Goal: Task Accomplishment & Management: Complete application form

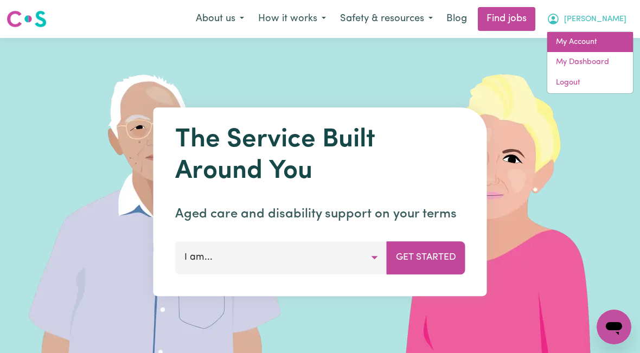
click at [582, 44] on link "My Account" at bounding box center [590, 42] width 86 height 21
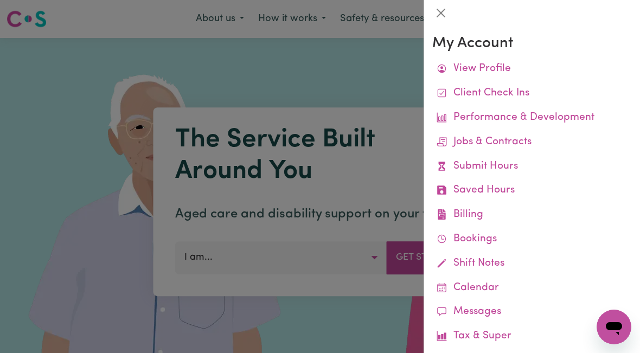
click at [510, 163] on link "Submit Hours" at bounding box center [531, 167] width 199 height 24
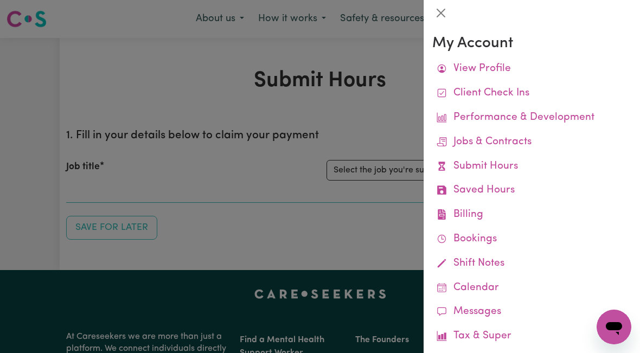
click at [374, 172] on div at bounding box center [320, 176] width 640 height 353
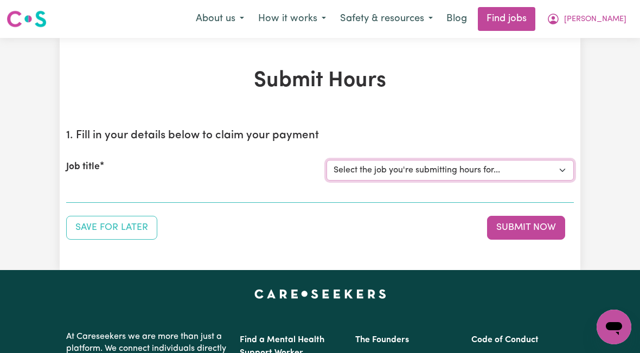
click at [454, 171] on select "Select the job you're submitting hours for... [[PERSON_NAME]] [DEMOGRAPHIC_DATA…" at bounding box center [449, 170] width 247 height 21
select select "10438"
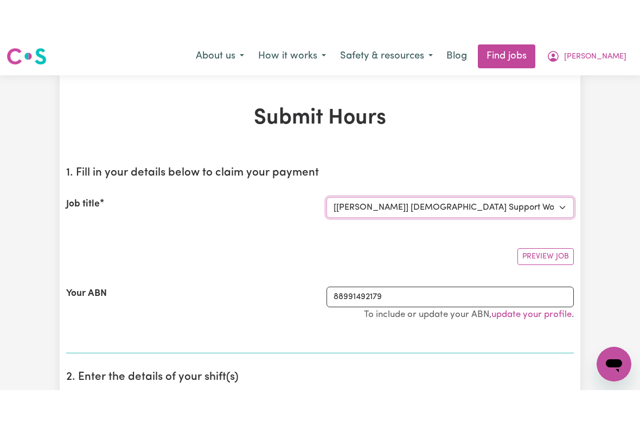
scroll to position [8, 2]
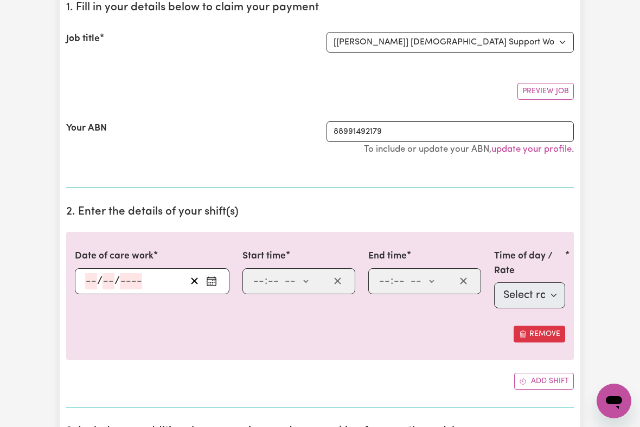
click at [88, 283] on input "number" at bounding box center [91, 281] width 12 height 16
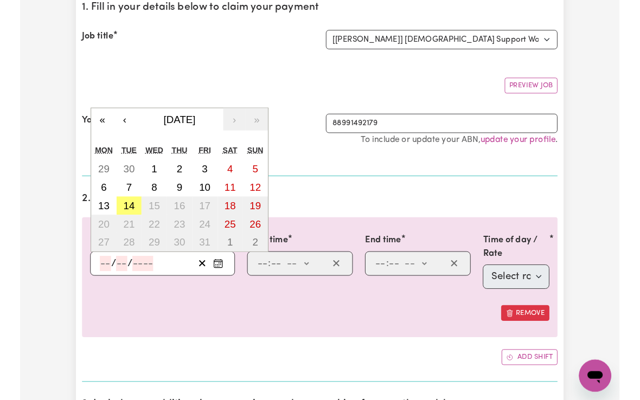
scroll to position [127, 0]
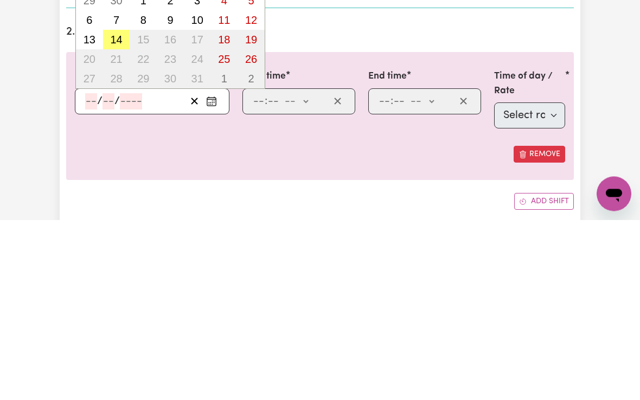
click at [110, 214] on abbr "14" at bounding box center [116, 220] width 12 height 12
type input "[DATE]"
type input "14"
type input "10"
type input "2025"
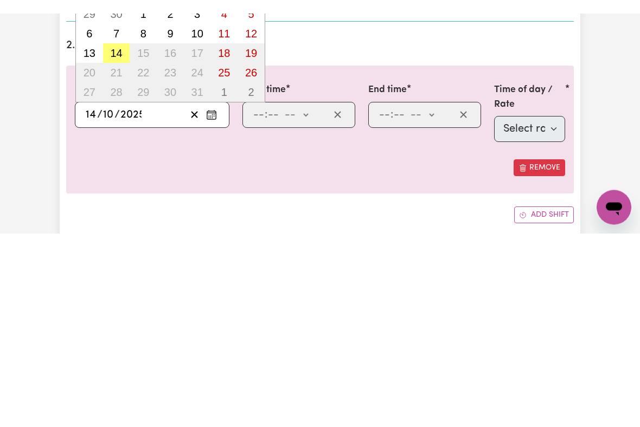
scroll to position [308, 0]
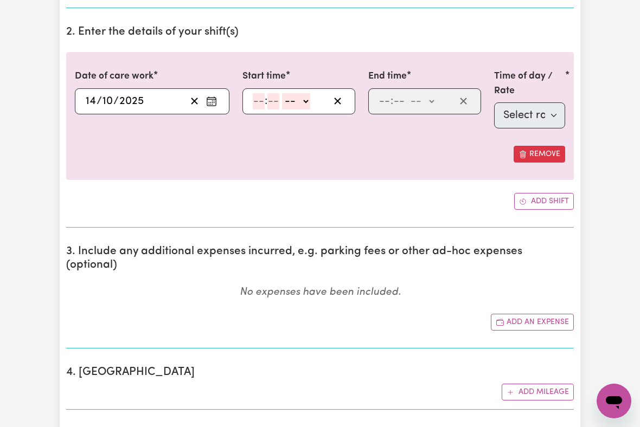
click at [260, 102] on input "number" at bounding box center [259, 101] width 12 height 16
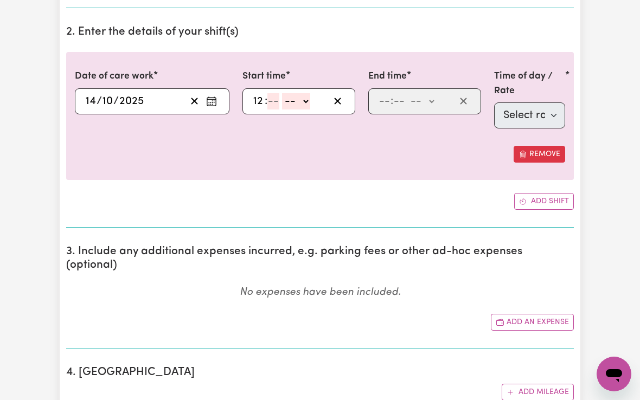
type input "12"
type input "00"
click at [310, 104] on select "-- am pm" at bounding box center [298, 101] width 28 height 16
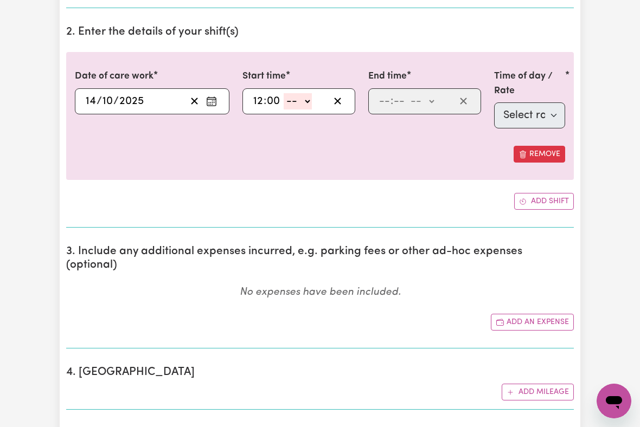
select select "pm"
type input "12:00"
type input "0"
click at [386, 100] on input "number" at bounding box center [384, 101] width 12 height 16
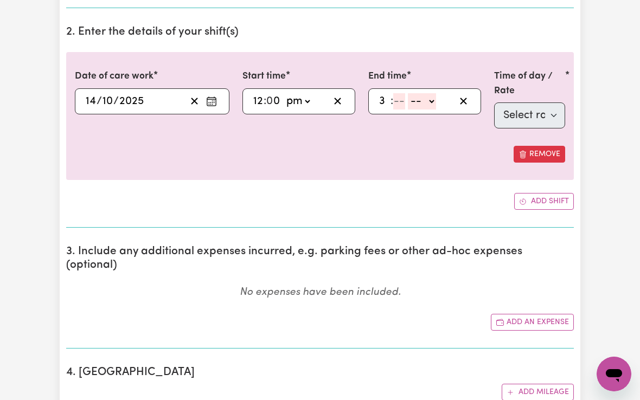
type input "3"
type input "00"
click at [429, 102] on select "-- am pm" at bounding box center [420, 101] width 28 height 16
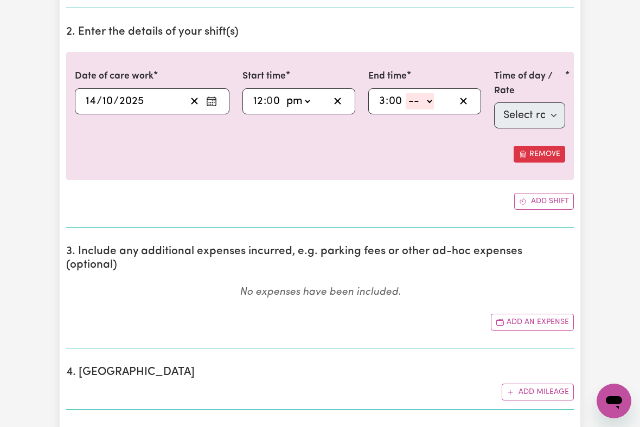
select select "pm"
type input "15:00"
type input "0"
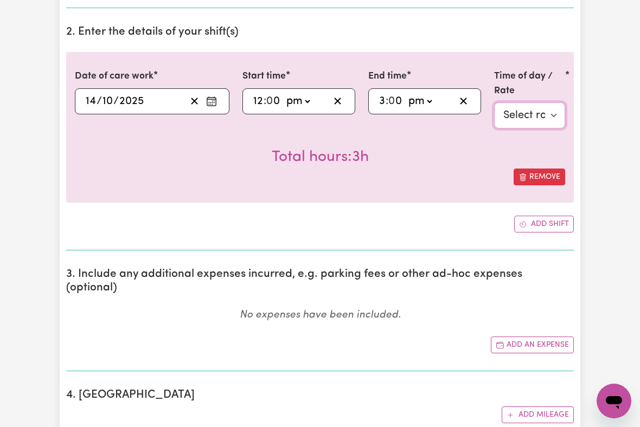
click at [531, 119] on select "Select rate $51.36 - Weekday Daytime - Assistance with personal domestic activi…" at bounding box center [529, 115] width 71 height 26
select select "9"
click at [532, 337] on button "Add an expense" at bounding box center [532, 345] width 83 height 17
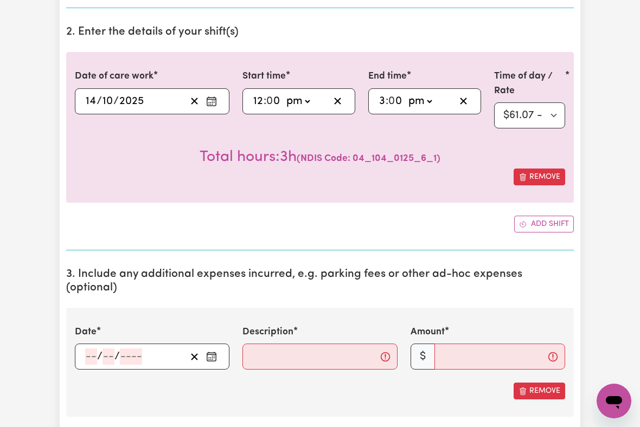
click at [78, 344] on div "/ /" at bounding box center [152, 357] width 155 height 26
click at [85, 349] on input "number" at bounding box center [91, 357] width 12 height 16
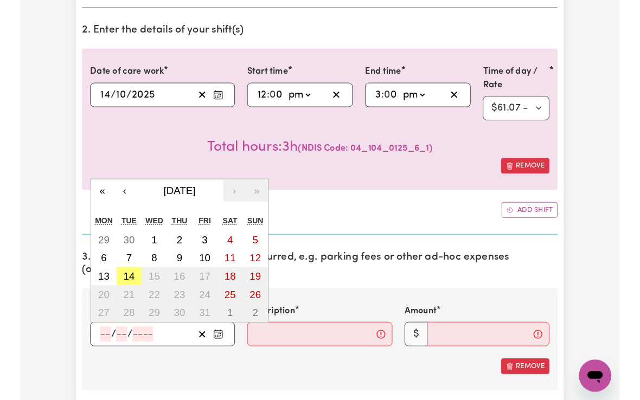
scroll to position [348, 0]
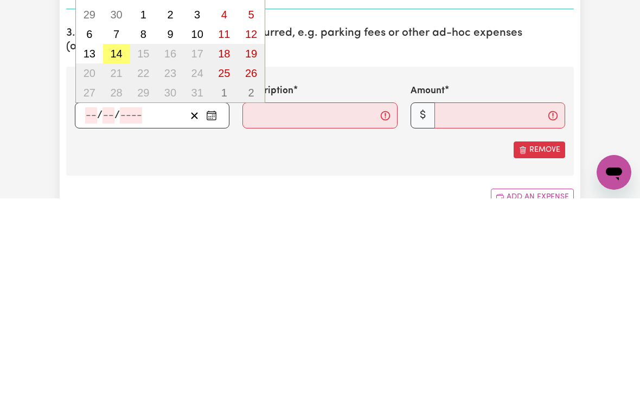
click at [112, 246] on button "14" at bounding box center [116, 256] width 27 height 20
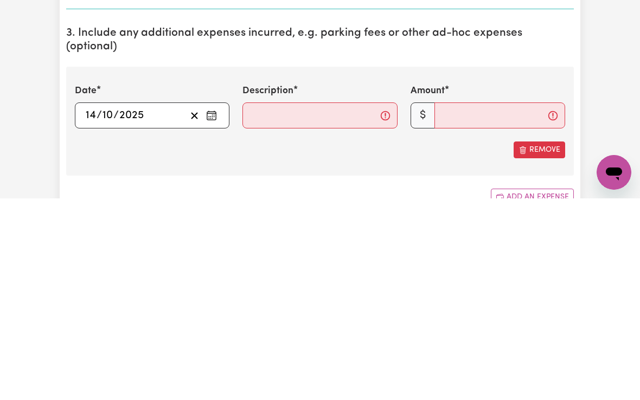
type input "[DATE]"
type input "14"
type input "10"
type input "2025"
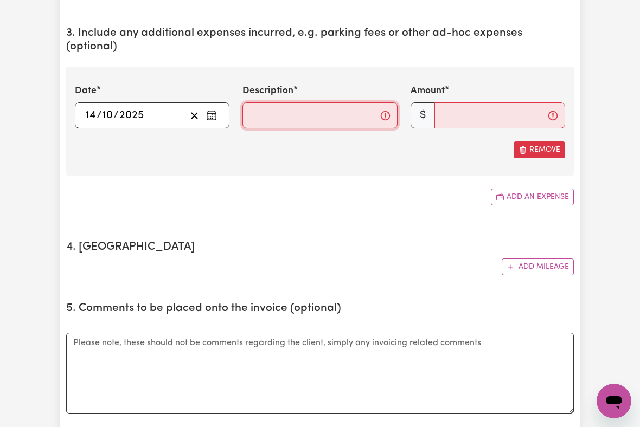
click at [269, 102] on input "Description" at bounding box center [319, 115] width 155 height 26
click at [191, 111] on icon "Clear date" at bounding box center [194, 116] width 10 height 10
click at [534, 259] on button "Add mileage" at bounding box center [537, 267] width 72 height 17
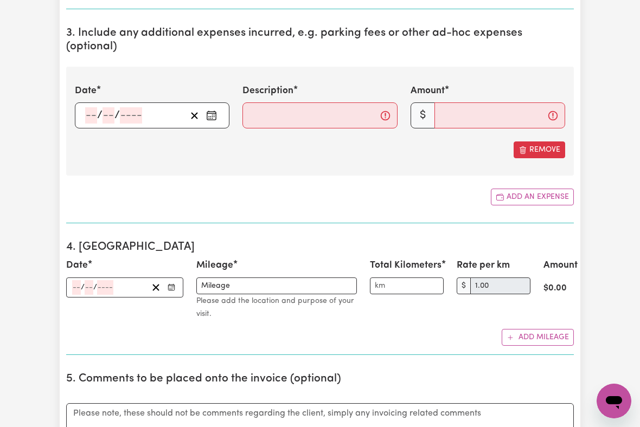
click at [72, 280] on input "number" at bounding box center [76, 287] width 9 height 15
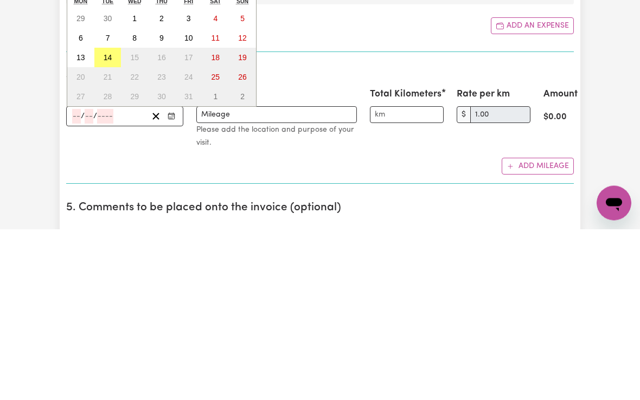
click at [101, 219] on button "14" at bounding box center [107, 229] width 27 height 20
type input "[DATE]"
type input "14"
type input "10"
type input "2025"
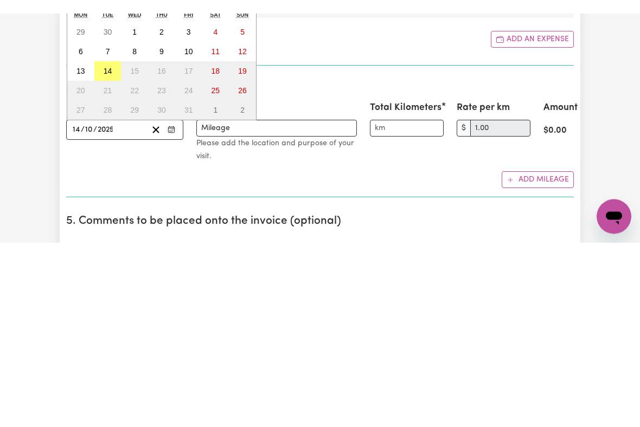
scroll to position [721, 0]
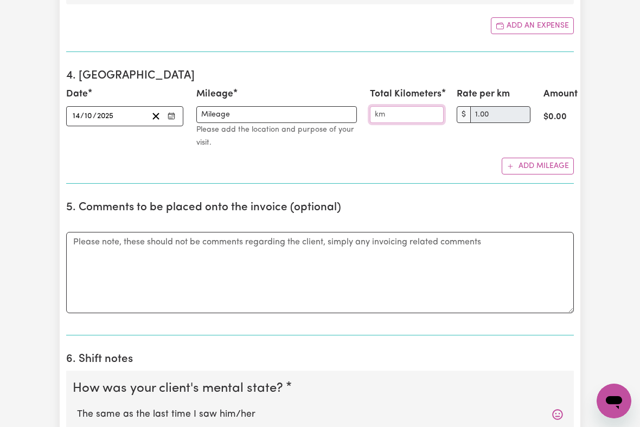
click at [381, 106] on input "Total Kilometers" at bounding box center [407, 114] width 74 height 17
type input "13.24"
click at [531, 158] on button "Add mileage" at bounding box center [537, 166] width 72 height 17
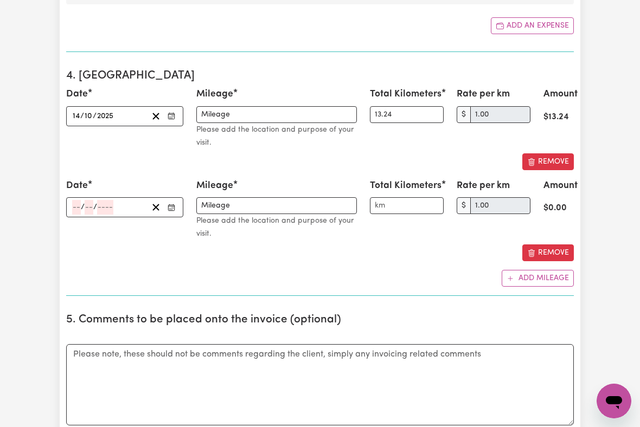
click at [555, 245] on button "Remove" at bounding box center [548, 253] width 52 height 17
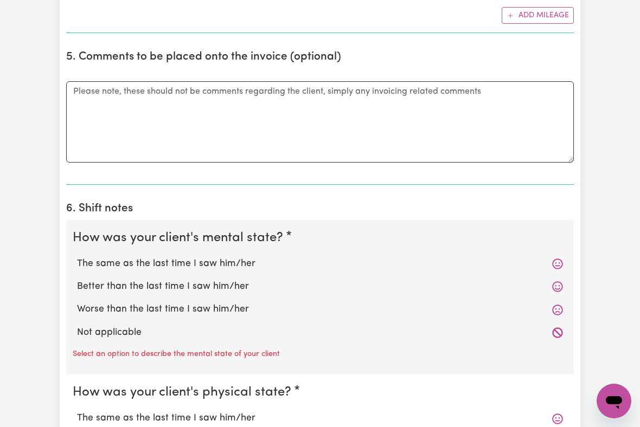
scroll to position [877, 0]
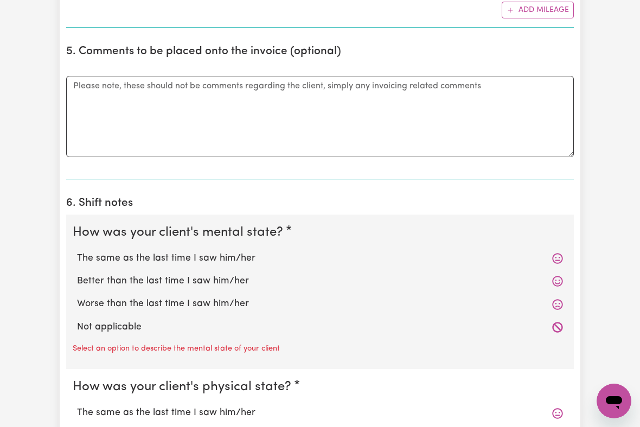
click at [223, 252] on label "The same as the last time I saw him/her" at bounding box center [320, 259] width 486 height 14
click at [77, 251] on input "The same as the last time I saw him/her" at bounding box center [76, 251] width 1 height 1
radio input "true"
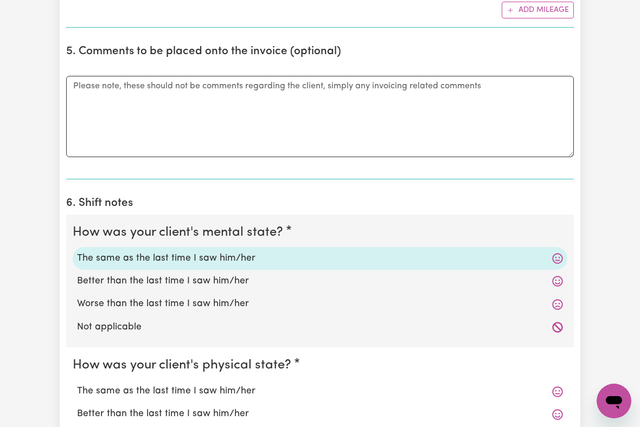
click at [236, 352] on label "The same as the last time I saw him/her" at bounding box center [320, 391] width 486 height 14
click at [77, 352] on input "The same as the last time I saw him/her" at bounding box center [76, 384] width 1 height 1
radio input "true"
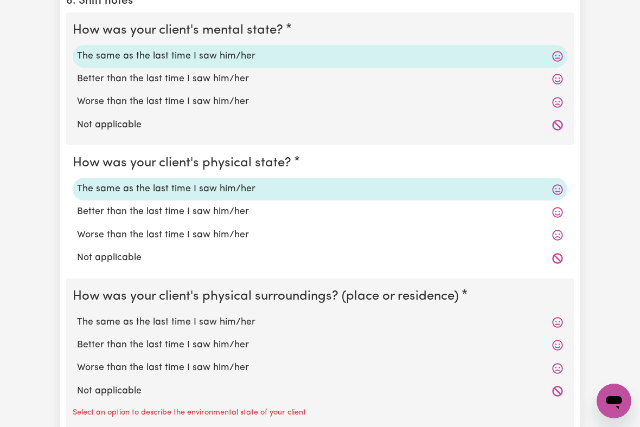
scroll to position [1094, 0]
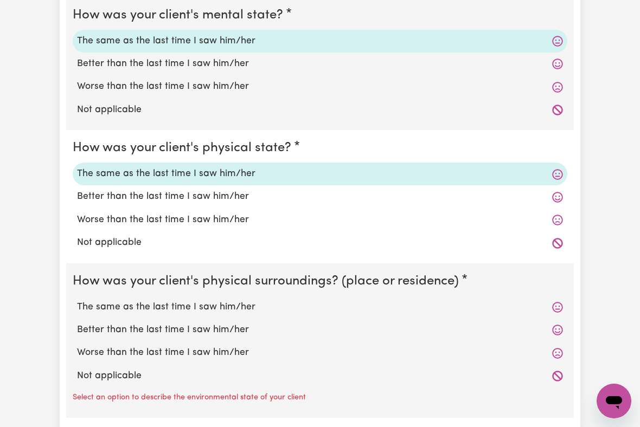
click at [234, 300] on label "The same as the last time I saw him/her" at bounding box center [320, 307] width 486 height 14
click at [77, 300] on input "The same as the last time I saw him/her" at bounding box center [76, 300] width 1 height 1
radio input "true"
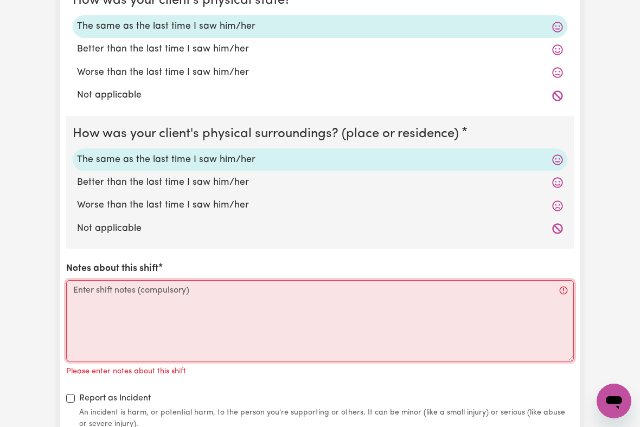
click at [86, 280] on textarea "Notes about this shift" at bounding box center [319, 320] width 507 height 81
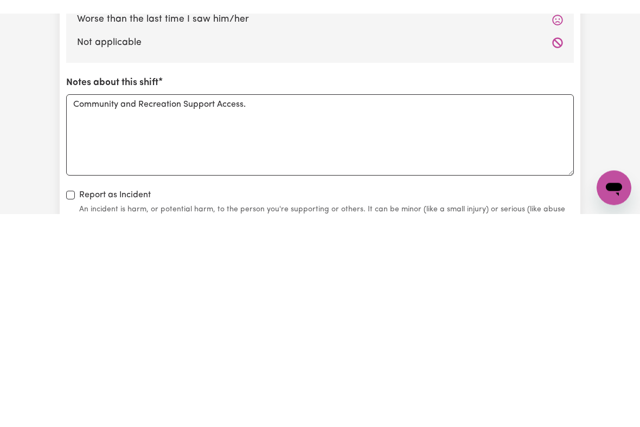
scroll to position [1441, 0]
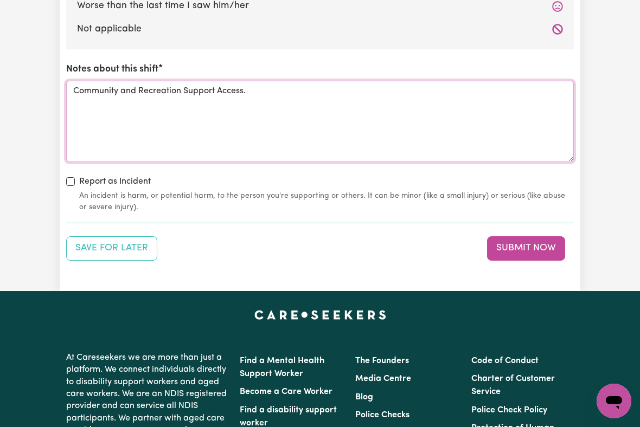
type textarea "Community and Recreation Support Access."
click at [523, 236] on button "Submit Now" at bounding box center [526, 248] width 78 height 24
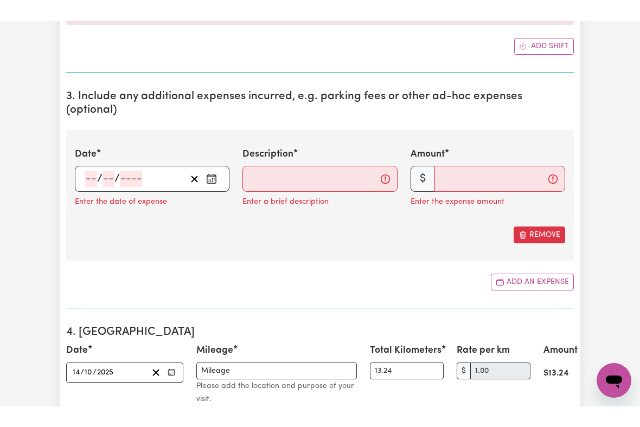
scroll to position [505, 0]
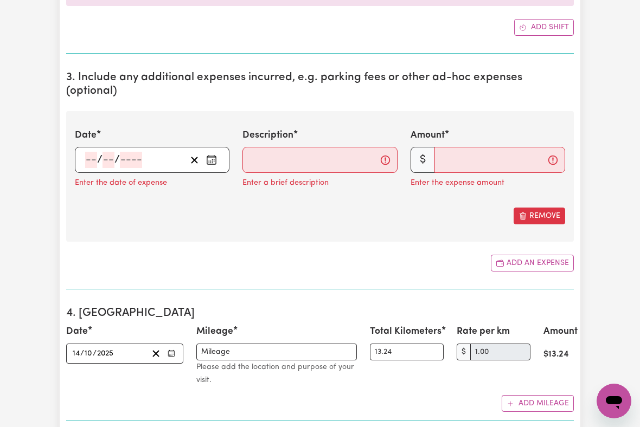
click at [535, 208] on button "Remove" at bounding box center [539, 216] width 52 height 17
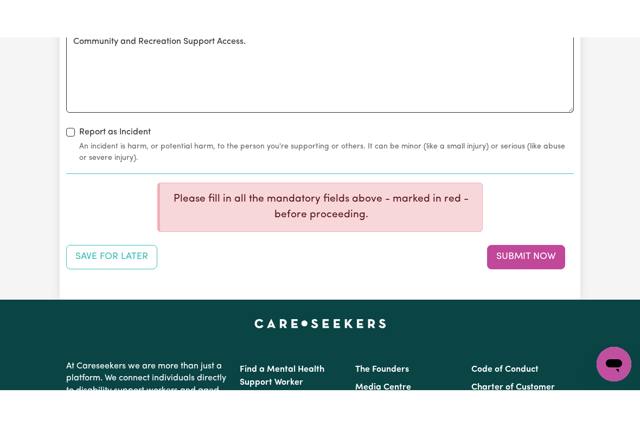
scroll to position [1403, 0]
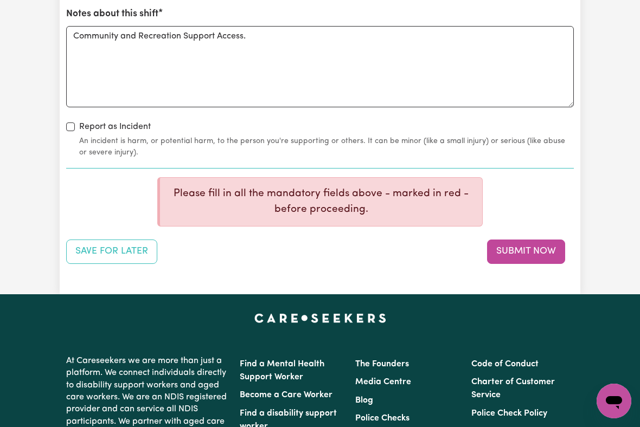
click at [525, 240] on button "Submit Now" at bounding box center [526, 252] width 78 height 24
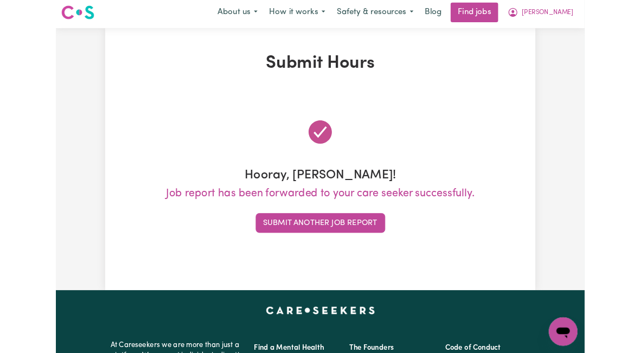
scroll to position [0, 0]
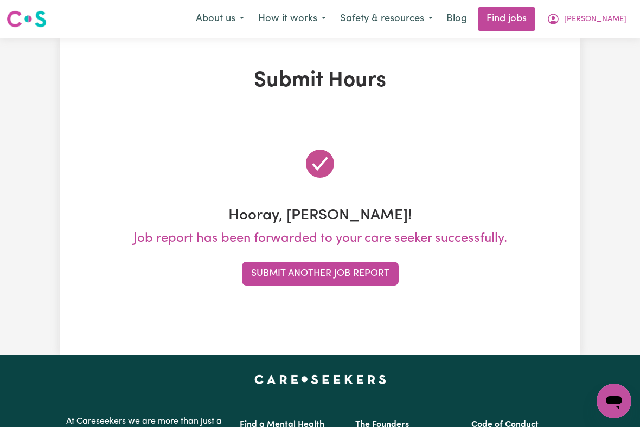
click at [603, 24] on span "[PERSON_NAME]" at bounding box center [595, 20] width 62 height 12
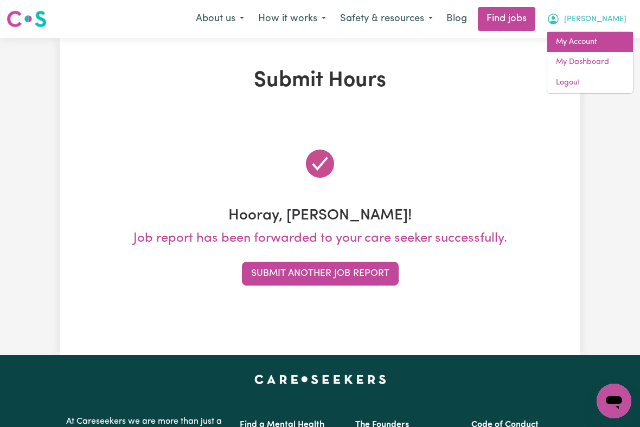
click at [581, 38] on link "My Account" at bounding box center [590, 42] width 86 height 21
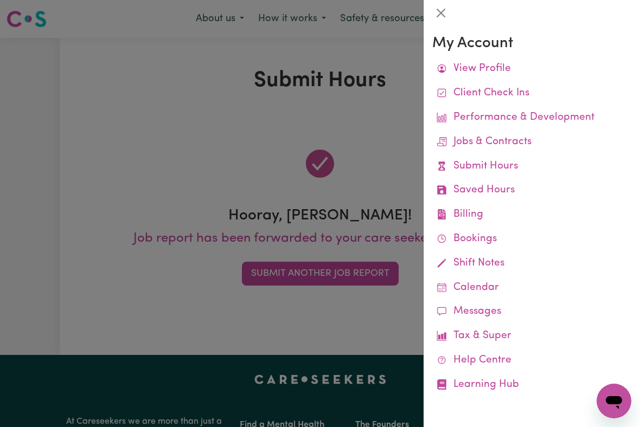
click at [0, 0] on link "Job Reports" at bounding box center [0, 0] width 0 height 0
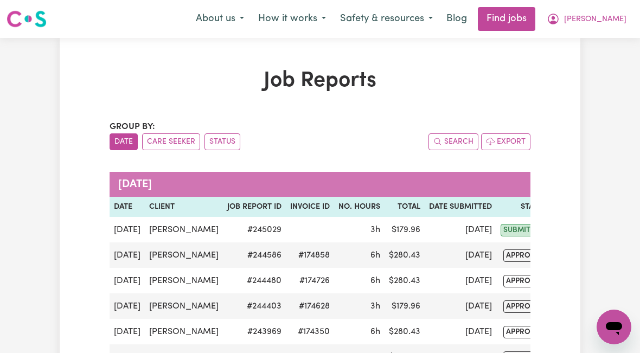
click at [610, 22] on span "[PERSON_NAME]" at bounding box center [595, 20] width 62 height 12
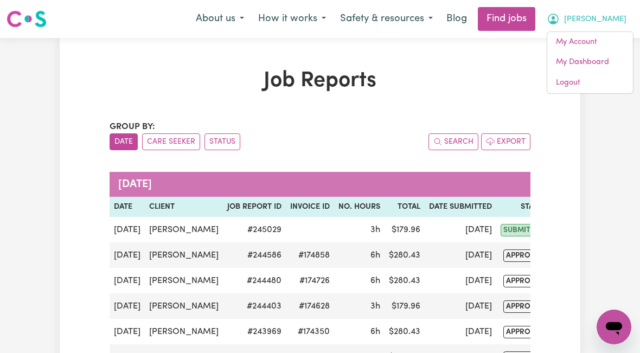
click at [587, 44] on link "My Account" at bounding box center [590, 42] width 86 height 21
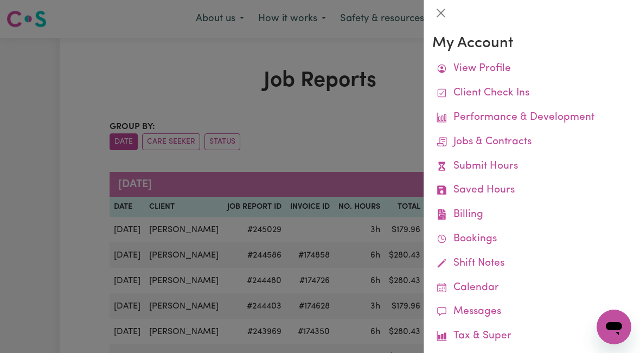
click at [0, 0] on link "Remittances" at bounding box center [0, 0] width 0 height 0
